Goal: Task Accomplishment & Management: Manage account settings

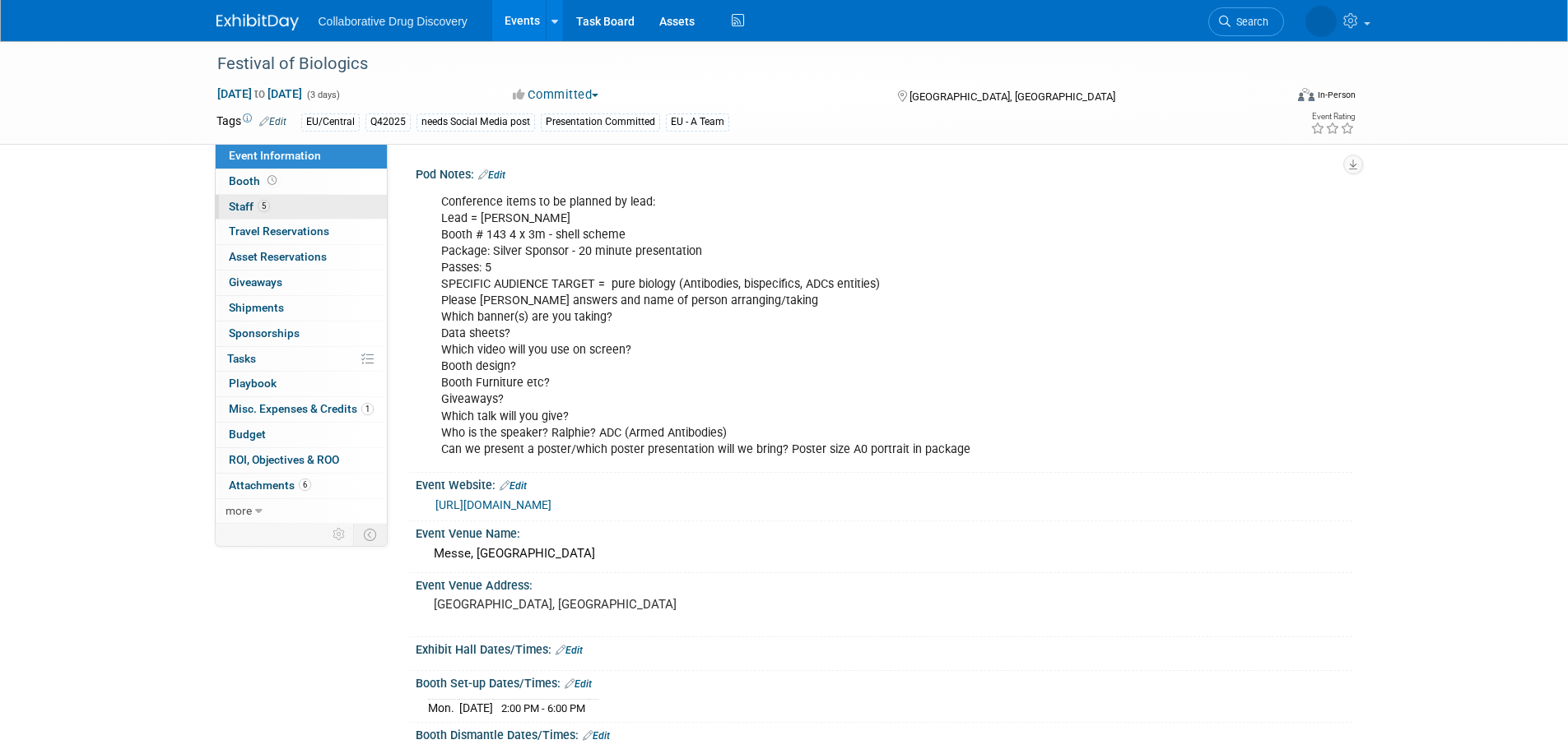
click at [252, 212] on span "Staff 5" at bounding box center [249, 206] width 41 height 13
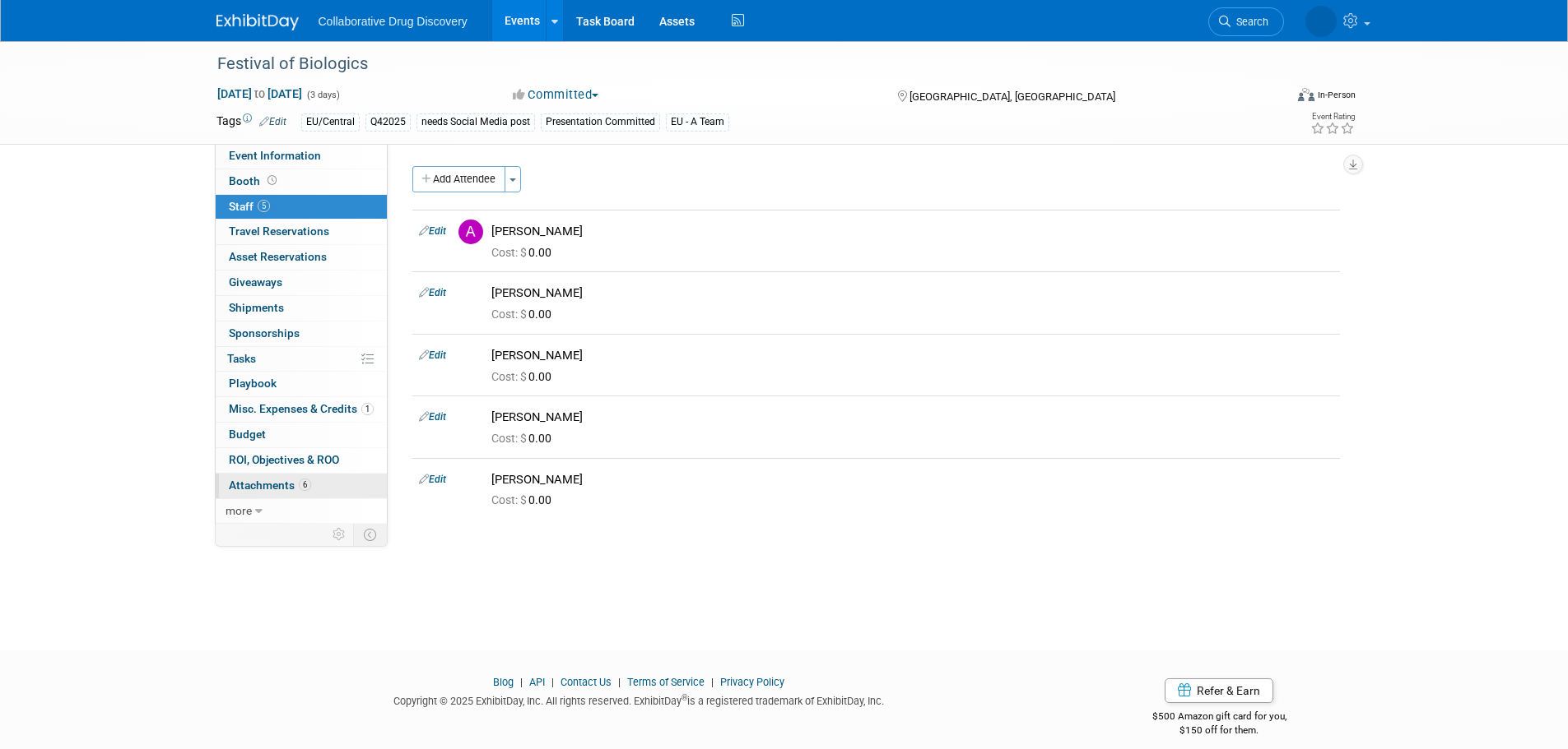
click at [278, 484] on span "Attachments 6" at bounding box center [270, 485] width 83 height 13
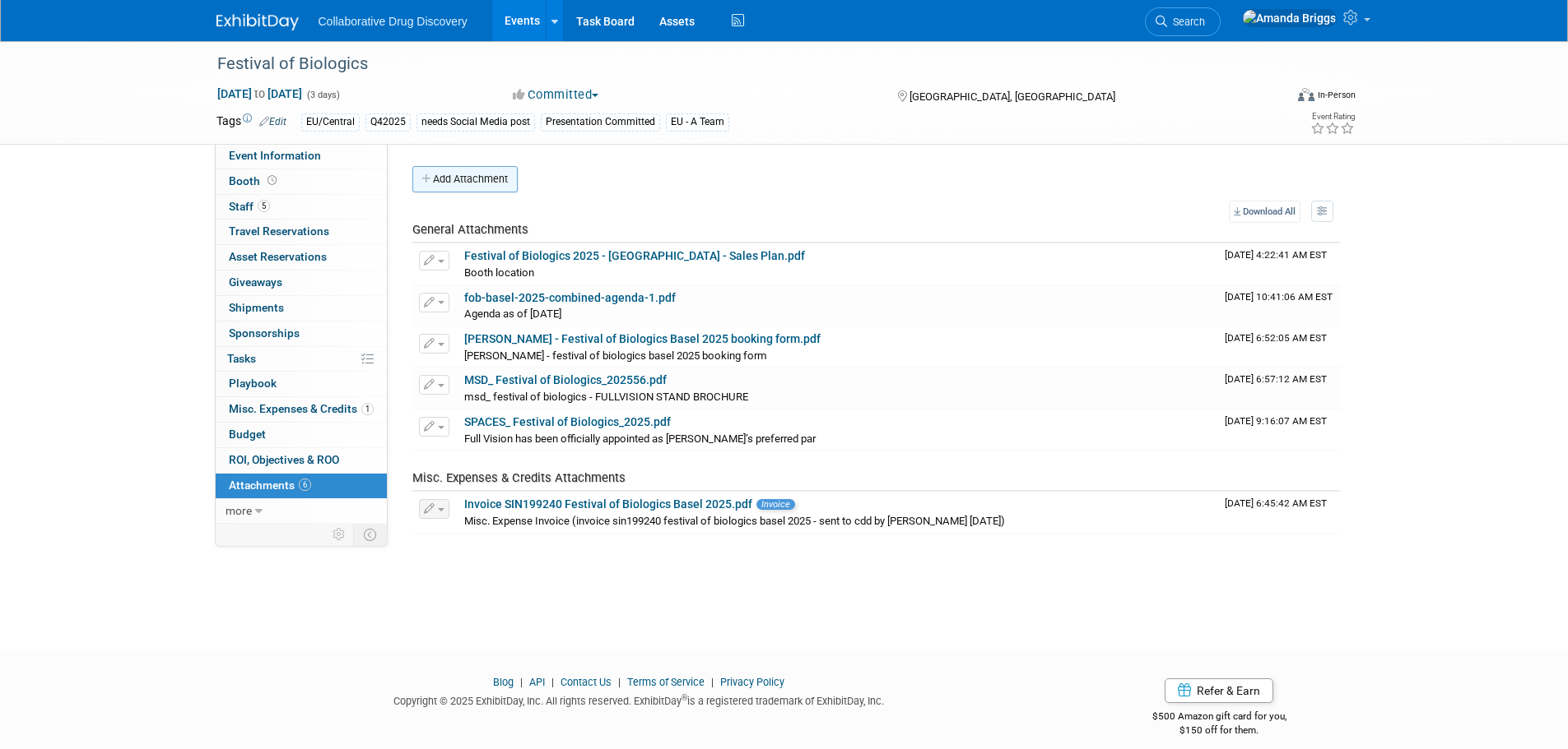
click at [472, 183] on button "Add Attachment" at bounding box center [465, 179] width 106 height 26
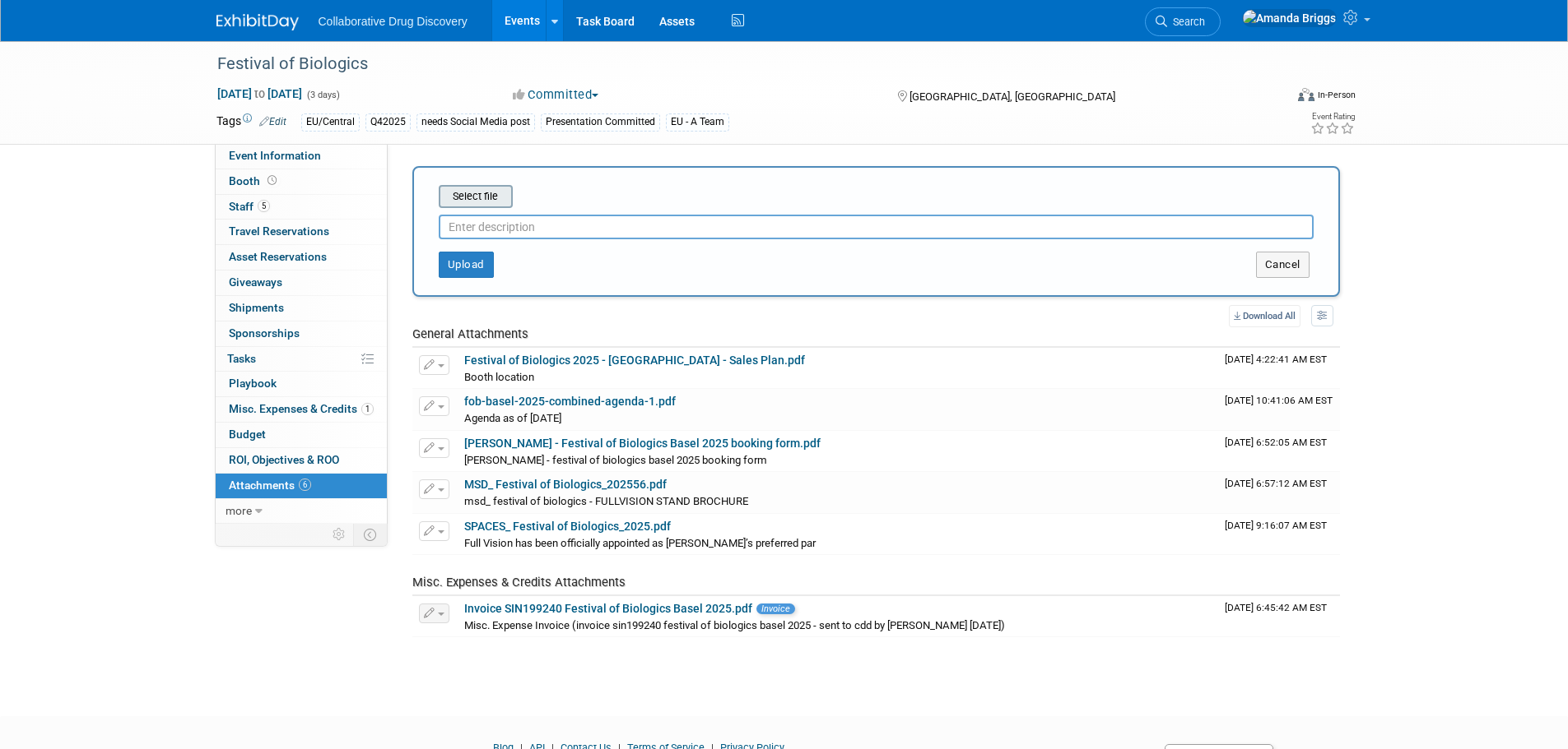
click at [490, 199] on input "file" at bounding box center [413, 196] width 196 height 20
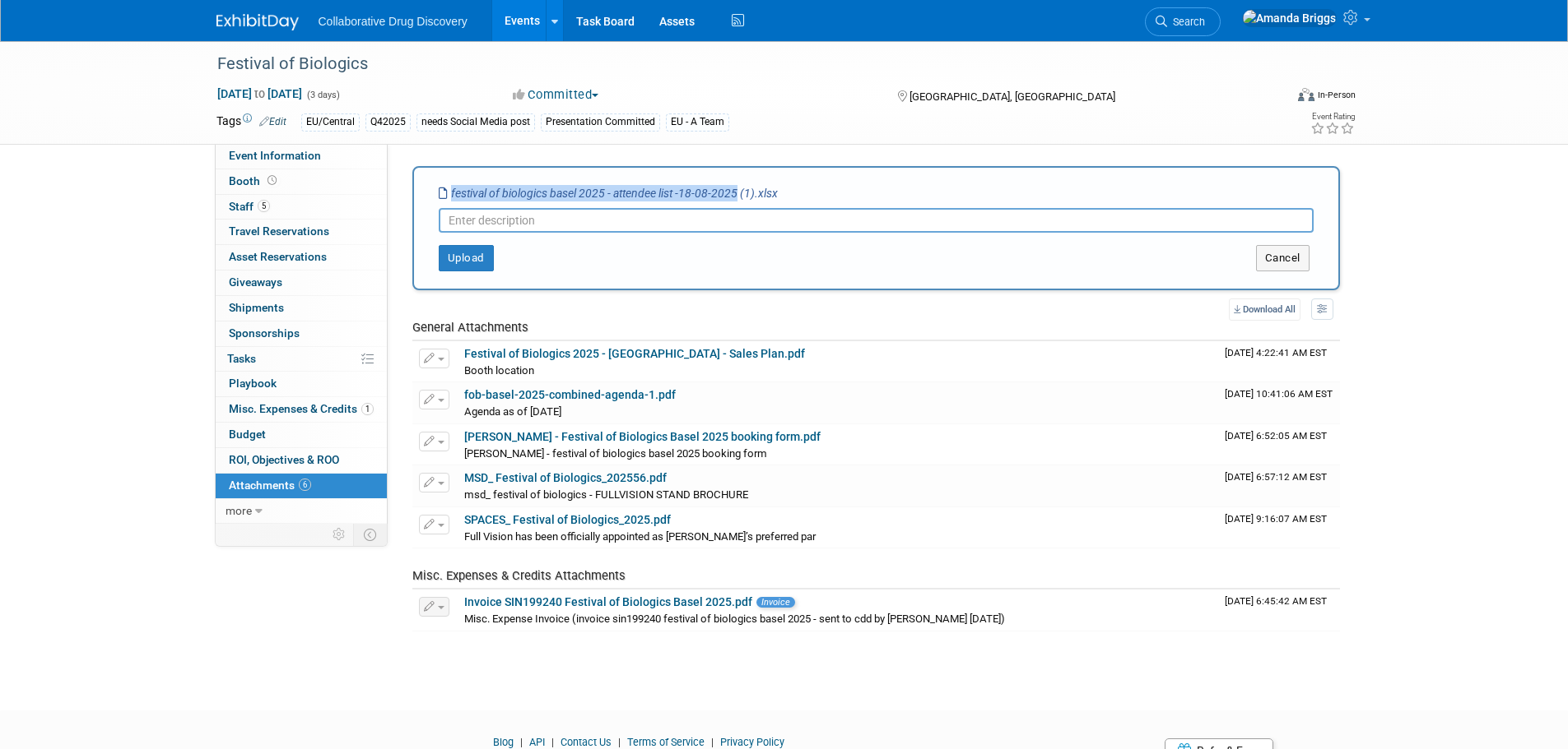
drag, startPoint x: 737, startPoint y: 191, endPoint x: 450, endPoint y: 192, distance: 287.0
click at [450, 192] on icon "festival of biologics basel 2025 - attendee list -18-08-2025 (1).xlsx" at bounding box center [608, 193] width 339 height 13
copy icon "festival of biologics basel 2025 - attendee list -18-08-2025"
click at [453, 221] on input "text" at bounding box center [876, 221] width 874 height 25
paste input "festival of biologics basel 2025 - attendee list -18-08-2025"
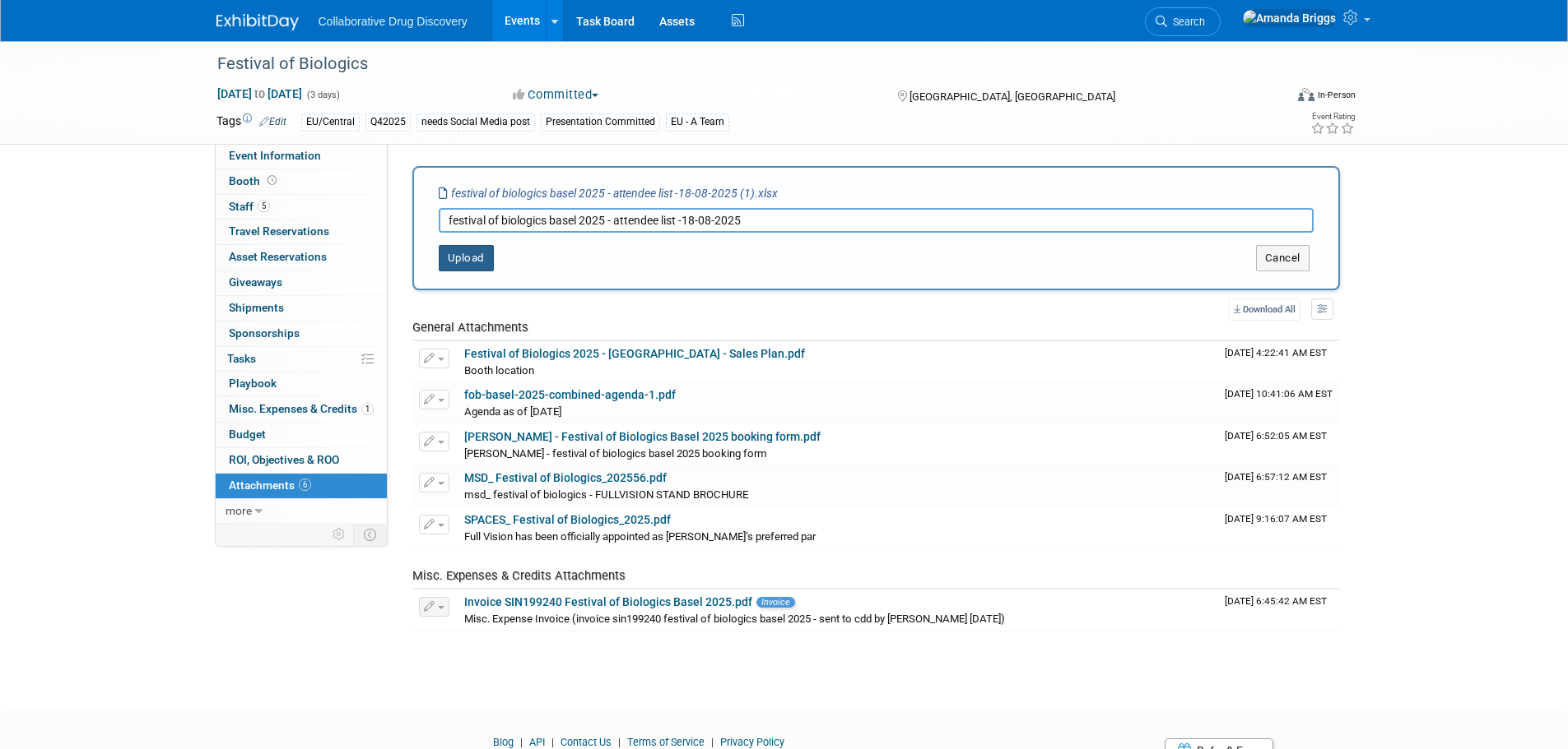
type input "festival of biologics basel 2025 - attendee list -18-08-2025"
click at [455, 254] on button "Upload" at bounding box center [466, 257] width 55 height 26
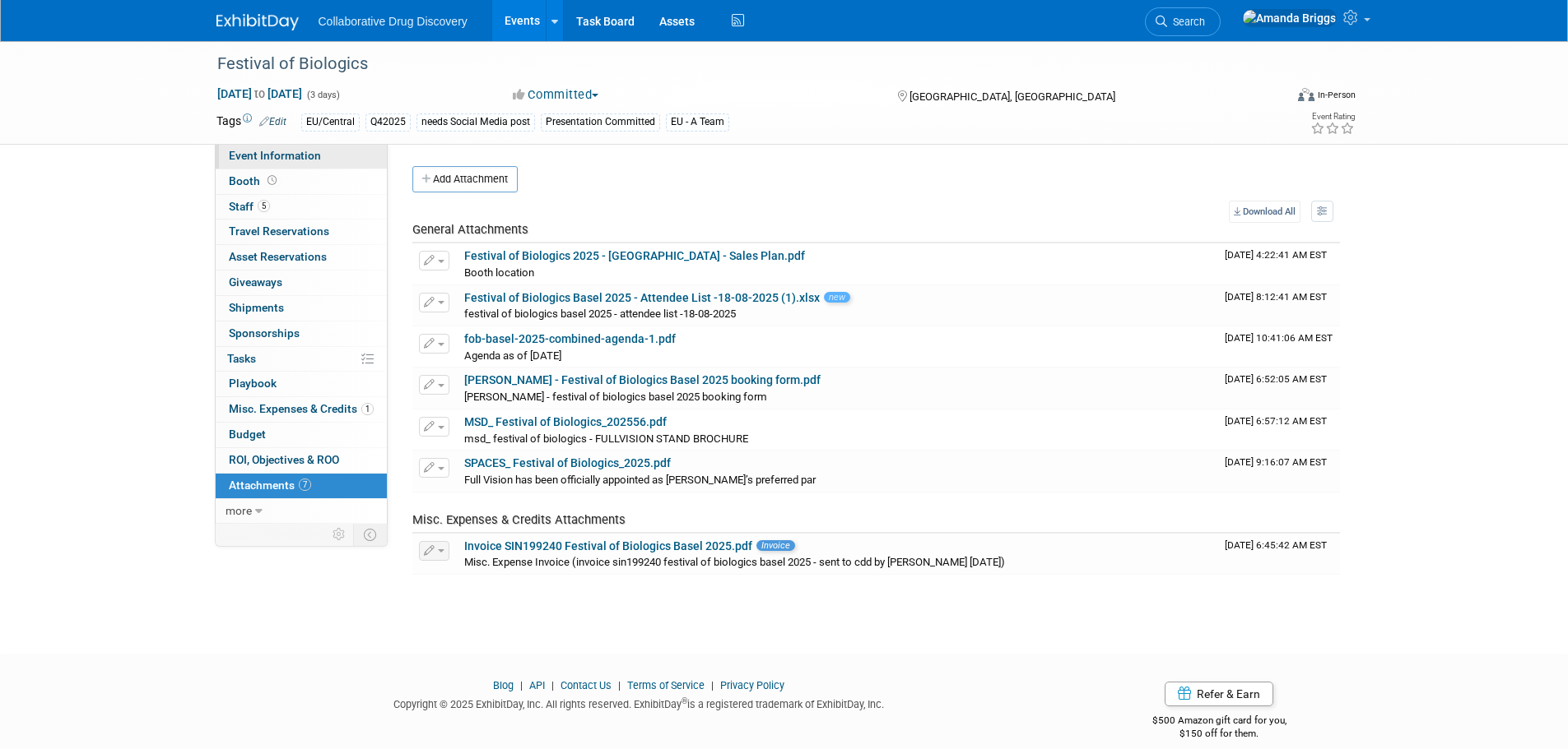
click at [289, 157] on span "Event Information" at bounding box center [275, 156] width 92 height 13
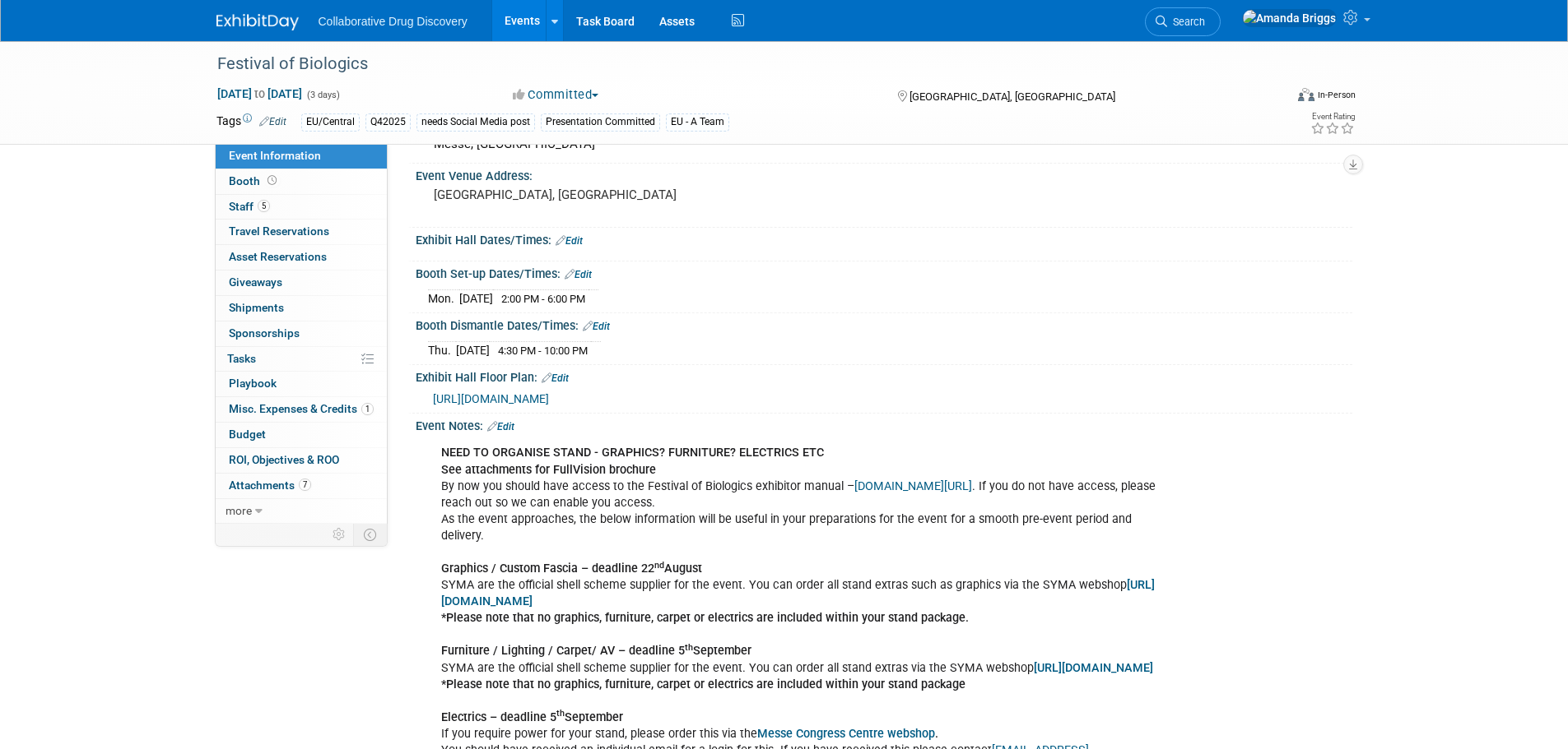
scroll to position [411, 0]
click at [513, 431] on link "Edit" at bounding box center [501, 425] width 27 height 12
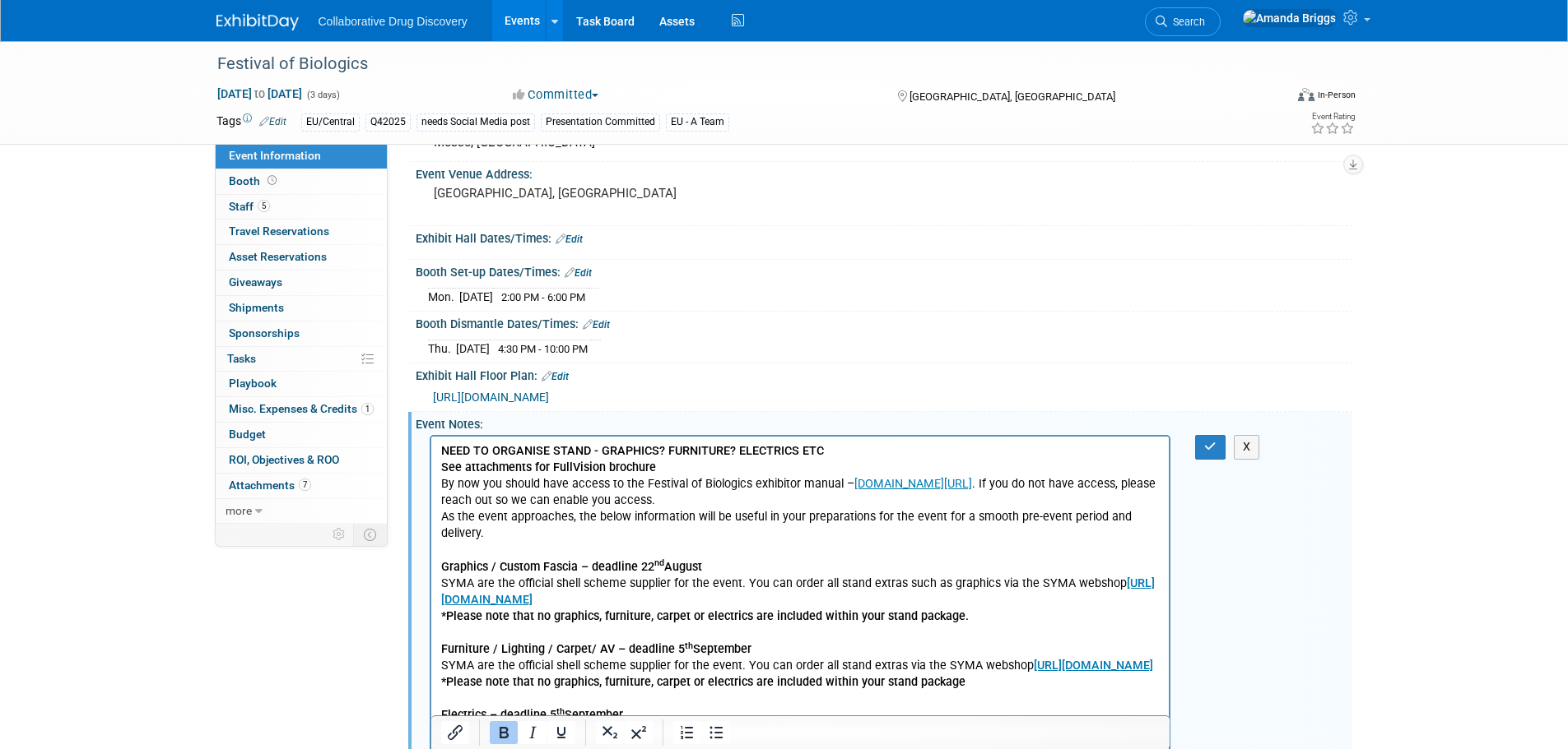
scroll to position [0, 0]
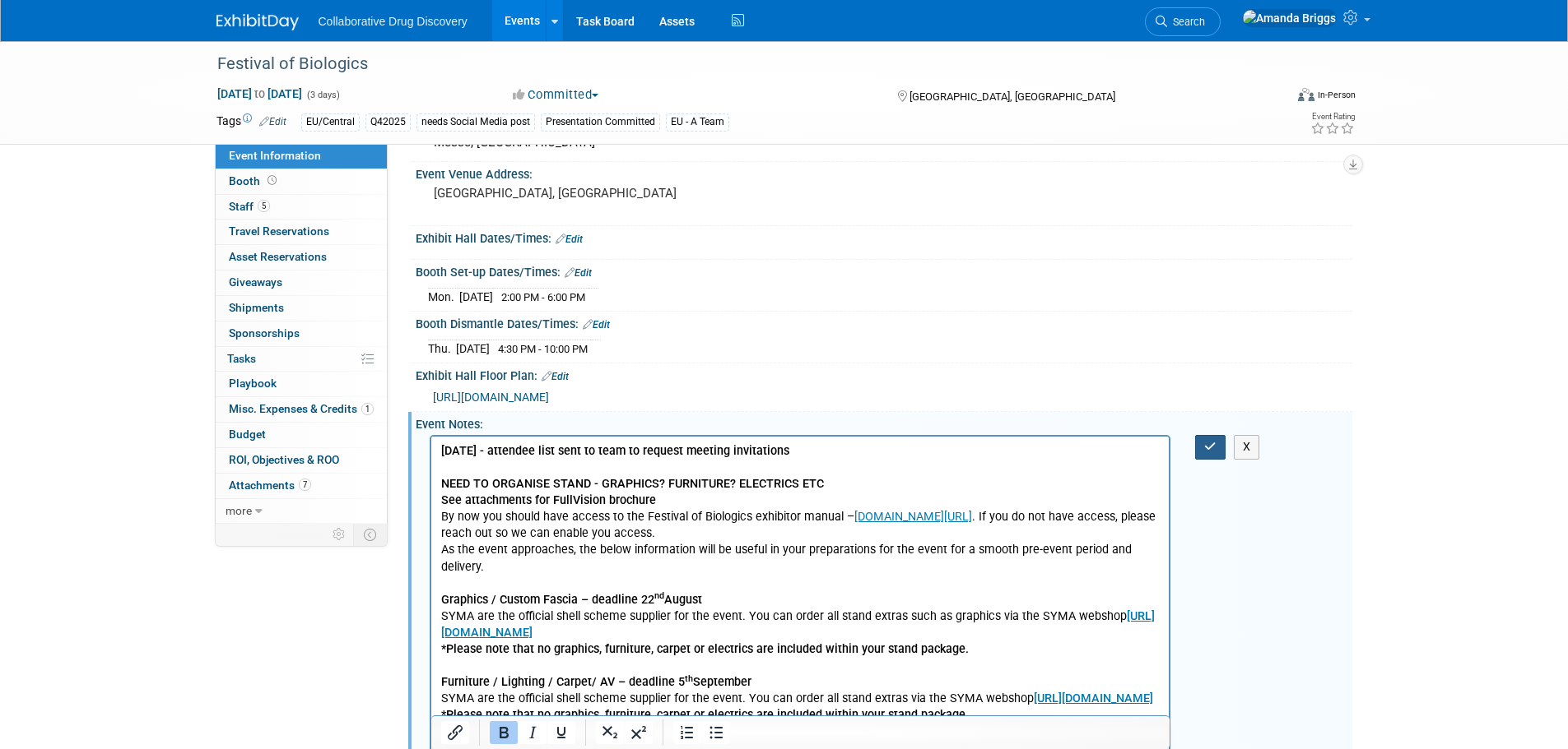
click at [1206, 452] on icon "button" at bounding box center [1210, 447] width 12 height 12
